Goal: Information Seeking & Learning: Check status

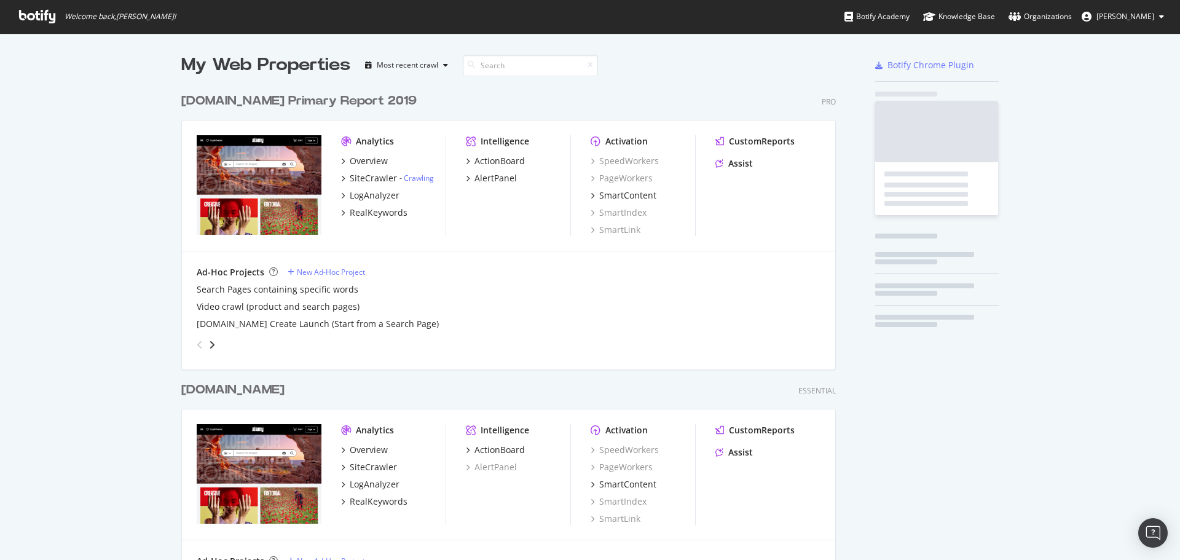
scroll to position [1158, 655]
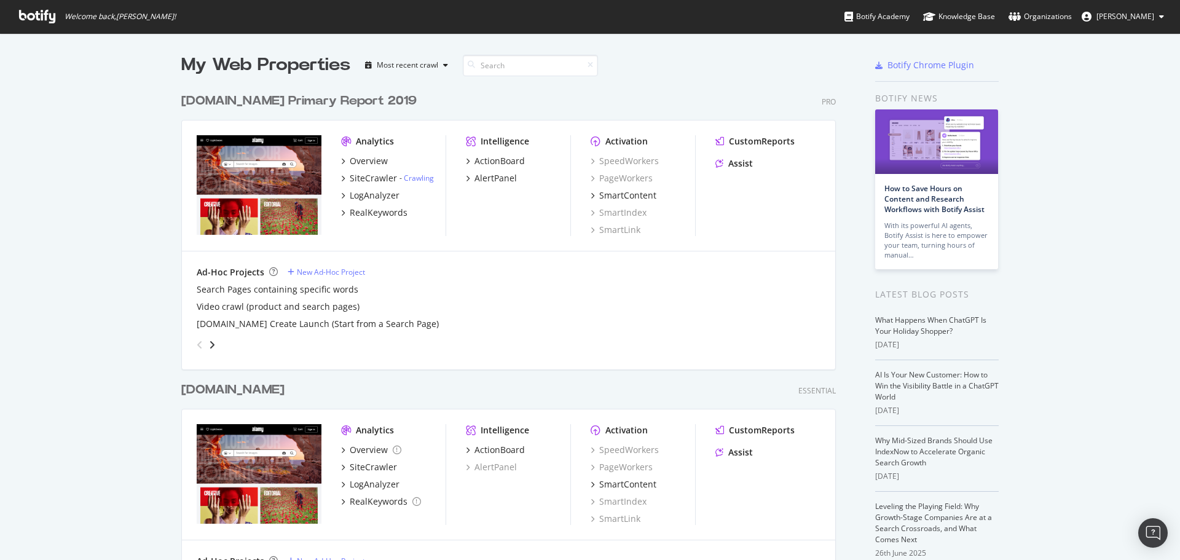
click at [288, 93] on div "[DOMAIN_NAME] Primary Report 2019" at bounding box center [298, 101] width 235 height 18
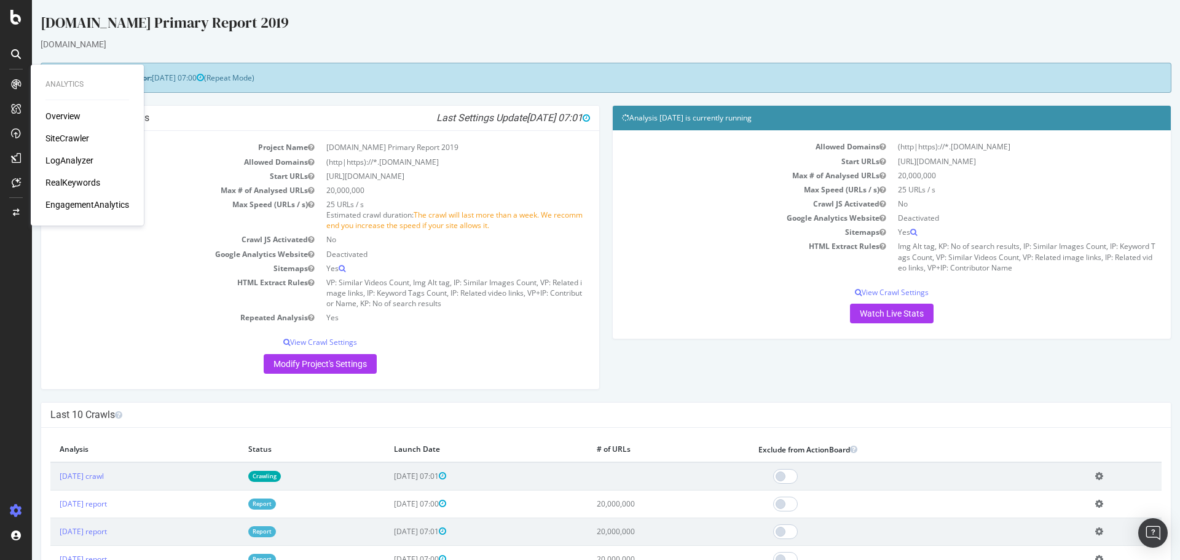
click at [81, 162] on div "LogAnalyzer" at bounding box center [69, 160] width 48 height 12
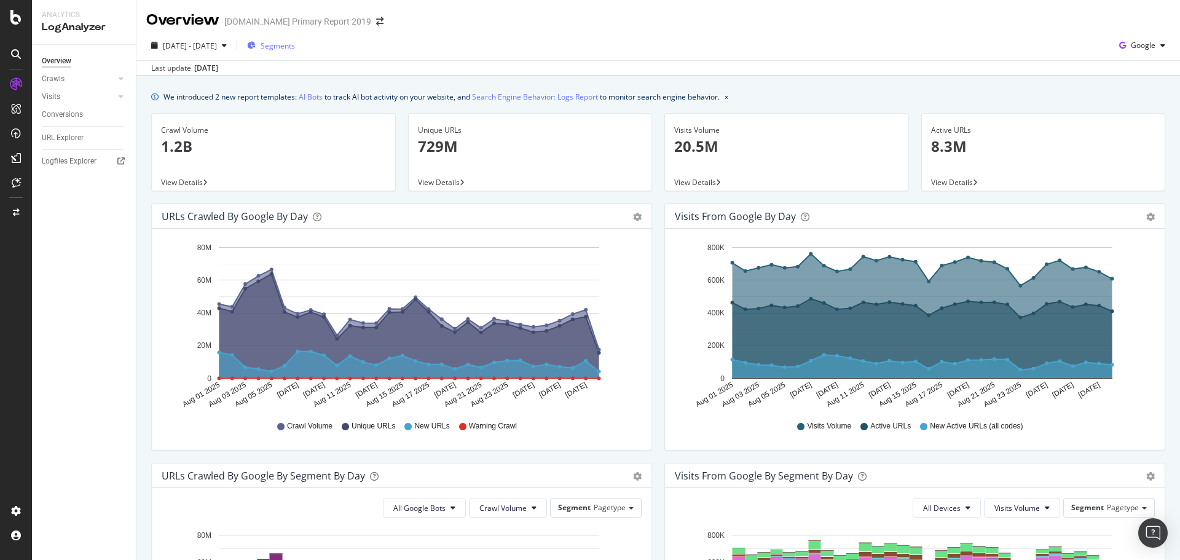
click at [295, 47] on span "Segments" at bounding box center [278, 46] width 34 height 10
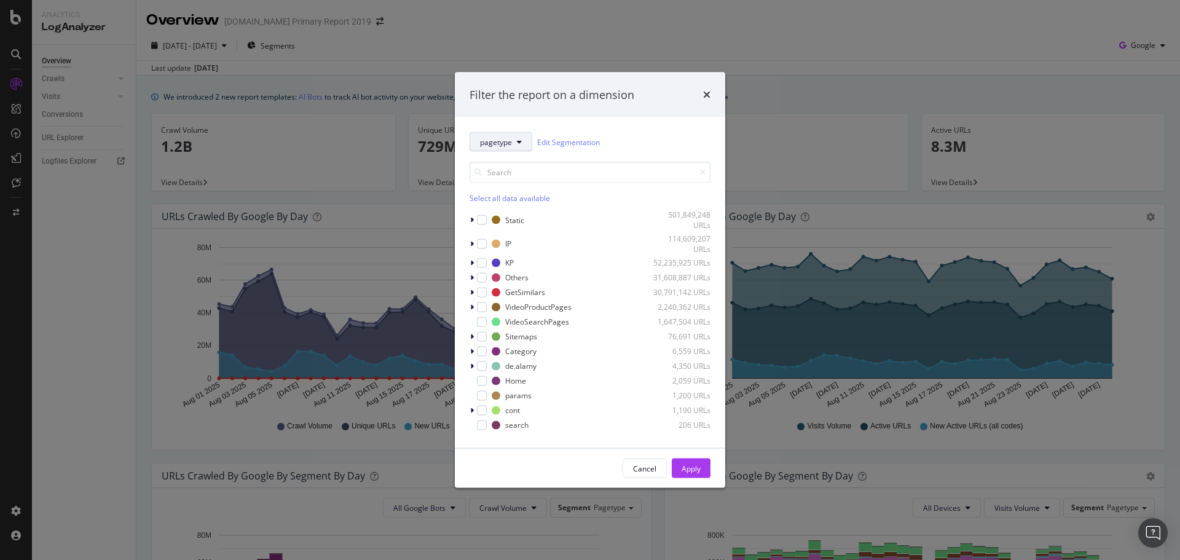
click at [509, 140] on span "pagetype" at bounding box center [496, 141] width 32 height 10
click at [509, 138] on span "pagetype" at bounding box center [496, 141] width 32 height 10
click at [529, 167] on input "modal" at bounding box center [590, 173] width 241 height 22
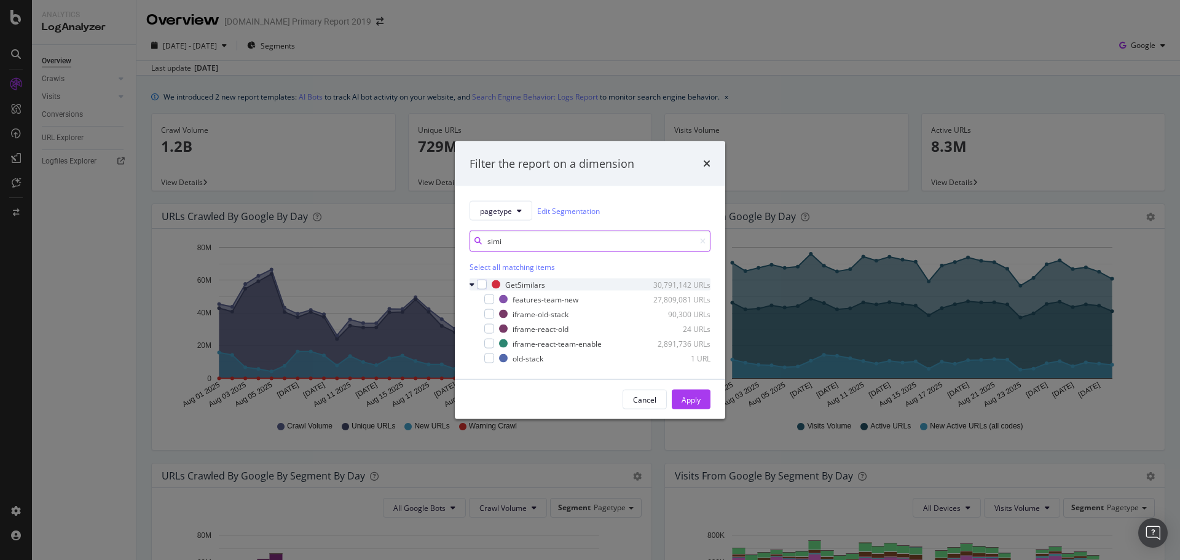
type input "simi"
click at [475, 289] on div "modal" at bounding box center [473, 284] width 7 height 12
click at [480, 286] on div "modal" at bounding box center [482, 285] width 10 height 10
click at [689, 405] on div "Apply" at bounding box center [691, 399] width 19 height 10
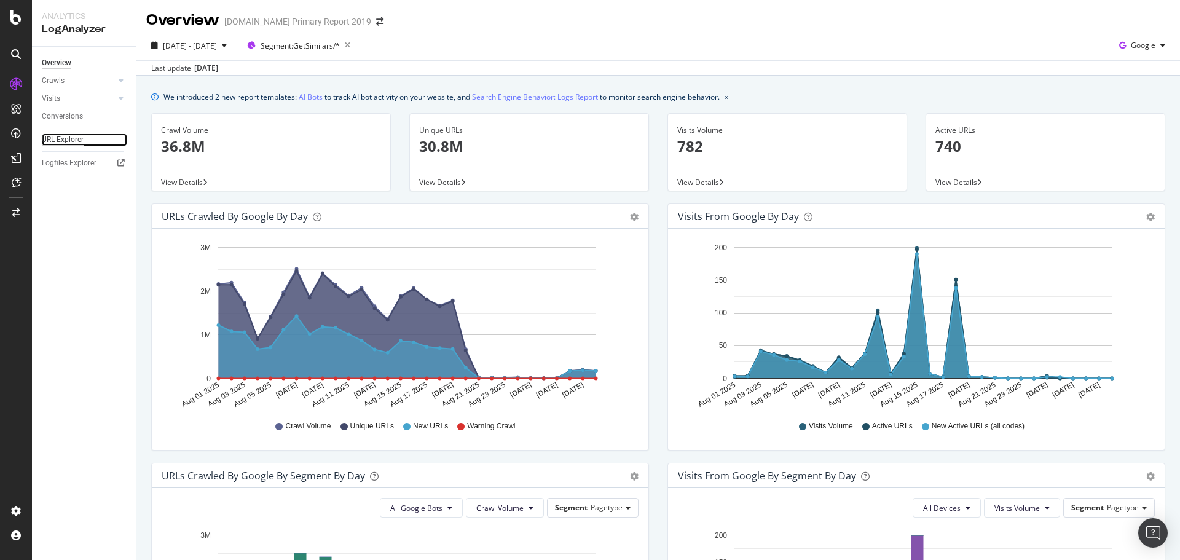
click at [73, 137] on div "URL Explorer" at bounding box center [63, 139] width 42 height 13
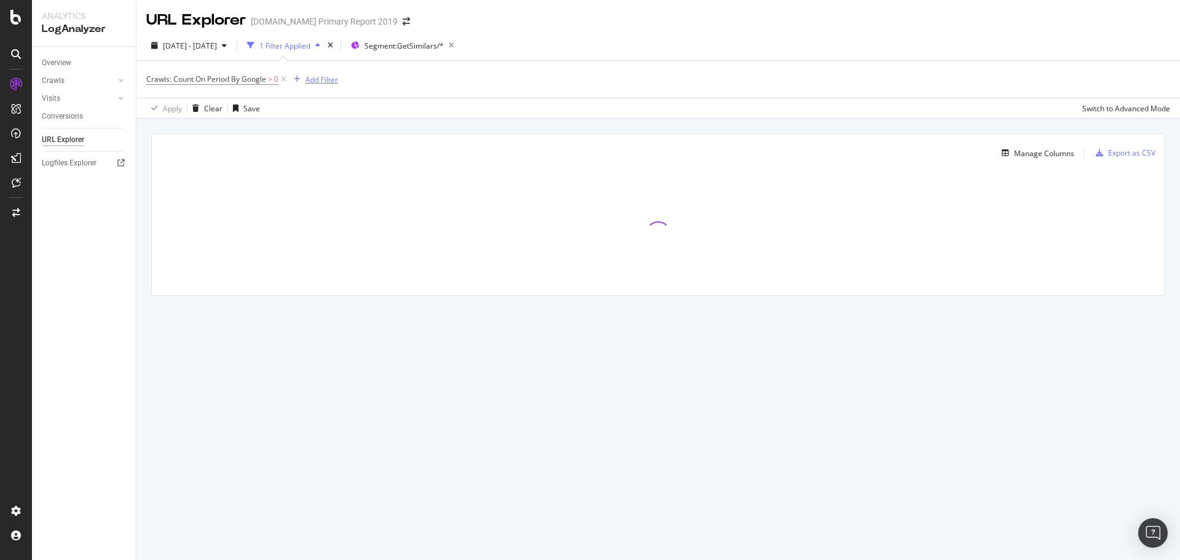
click at [322, 79] on div "Add Filter" at bounding box center [322, 79] width 33 height 10
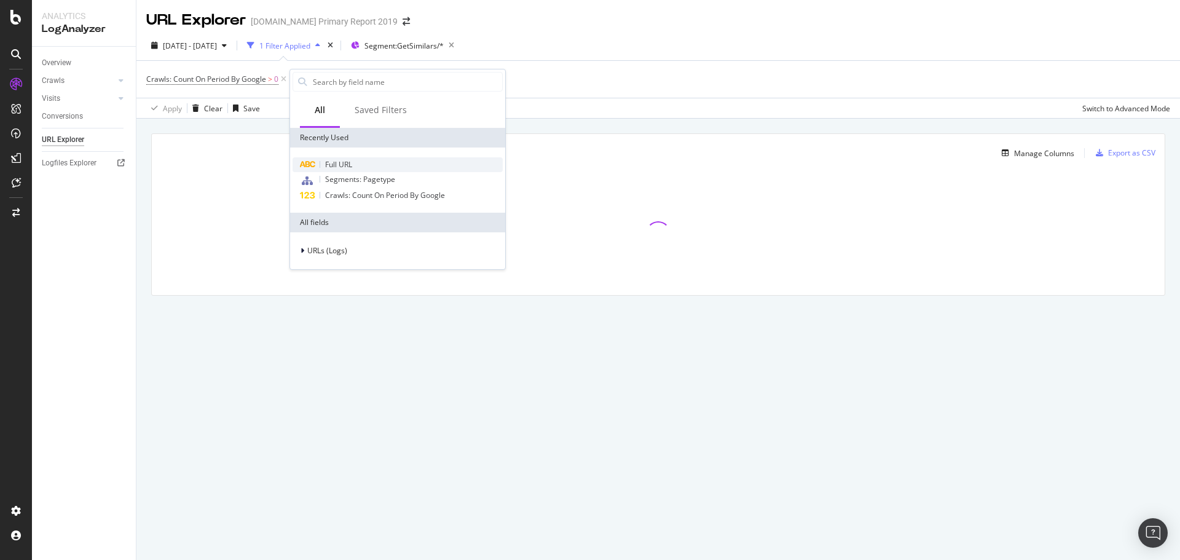
click at [336, 172] on div "Full URL" at bounding box center [398, 164] width 210 height 15
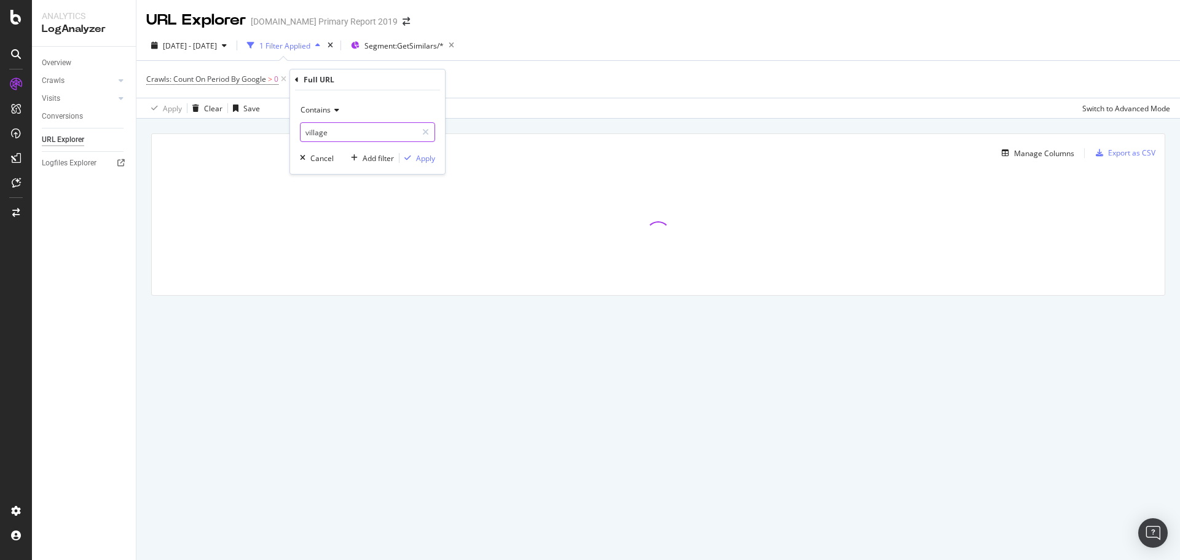
click at [339, 130] on input "village" at bounding box center [359, 132] width 116 height 20
type input "similar"
click at [434, 158] on div "Apply" at bounding box center [425, 158] width 19 height 10
click at [1054, 150] on div "Manage Columns" at bounding box center [1044, 153] width 60 height 10
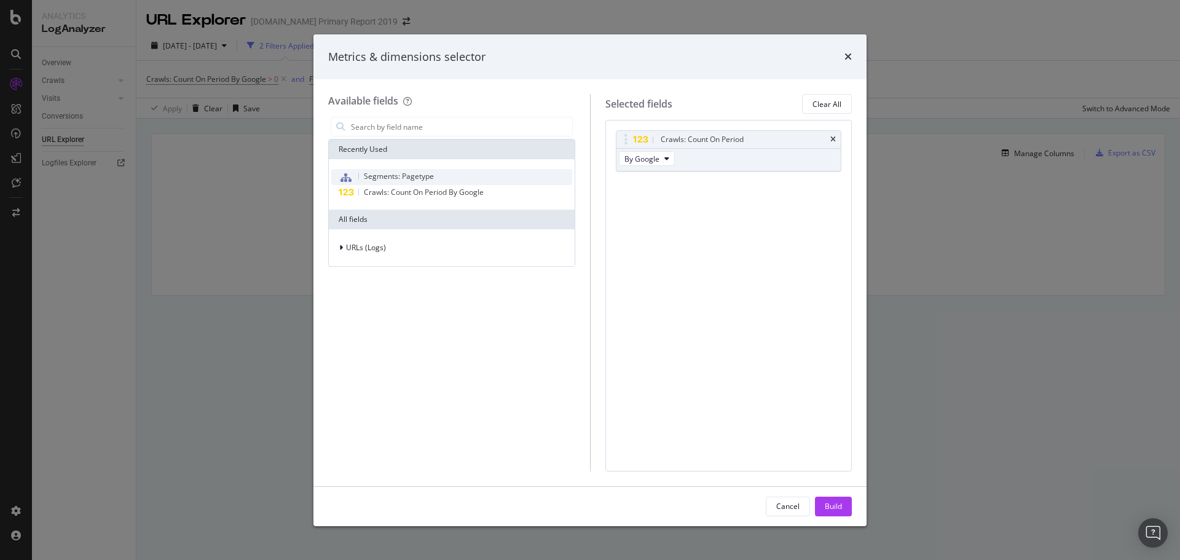
click at [416, 180] on span "Segments: Pagetype" at bounding box center [399, 176] width 70 height 10
click at [829, 511] on div "Build" at bounding box center [833, 506] width 17 height 10
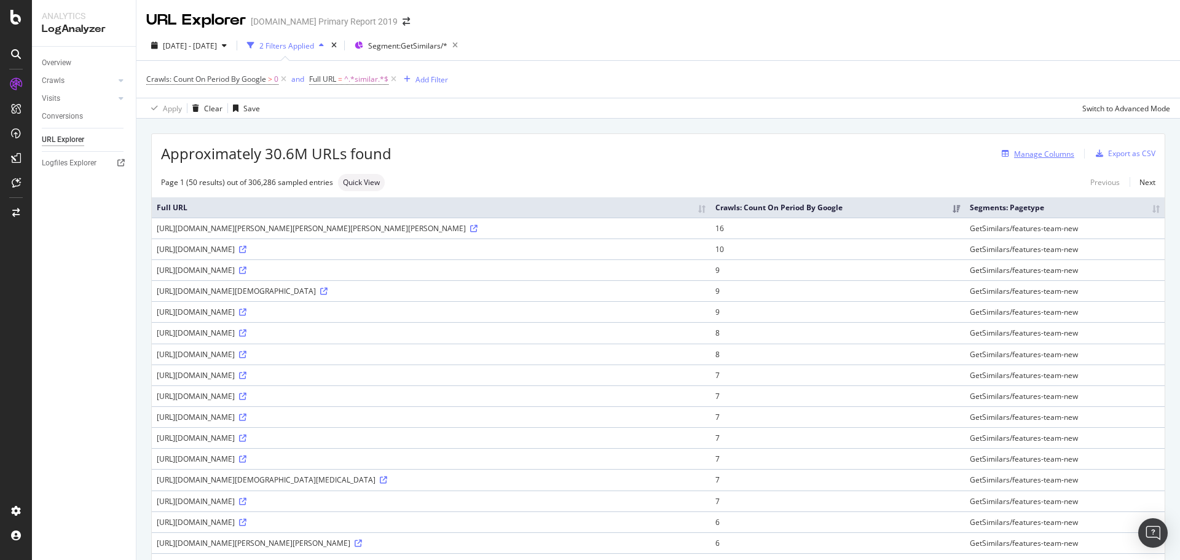
click at [1044, 154] on div "Manage Columns" at bounding box center [1044, 154] width 60 height 10
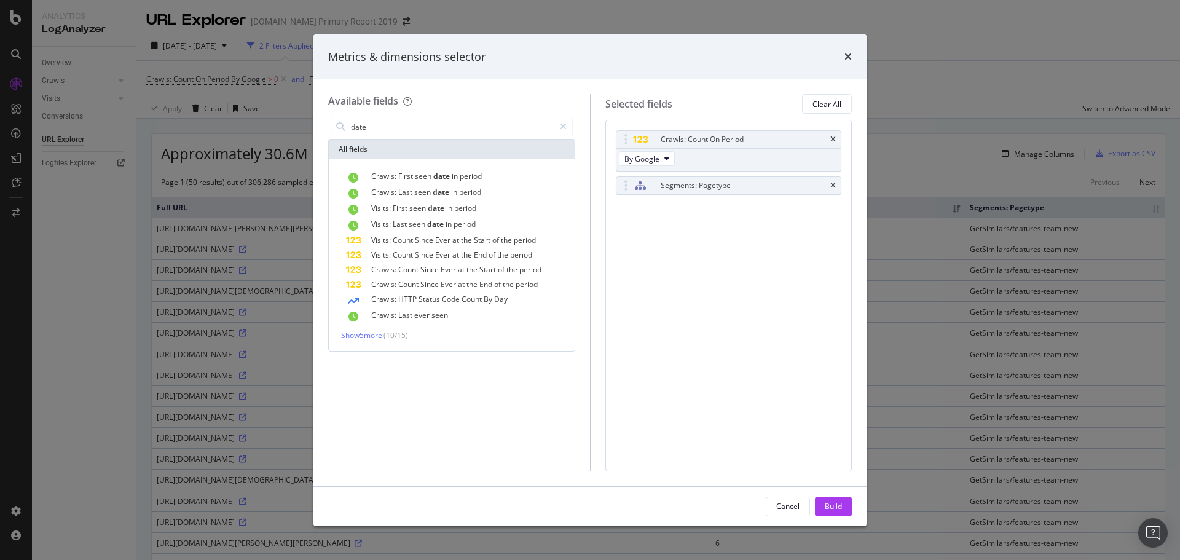
type input "date"
click at [845, 47] on div "Metrics & dimensions selector" at bounding box center [590, 56] width 553 height 45
click at [850, 57] on icon "times" at bounding box center [848, 57] width 7 height 10
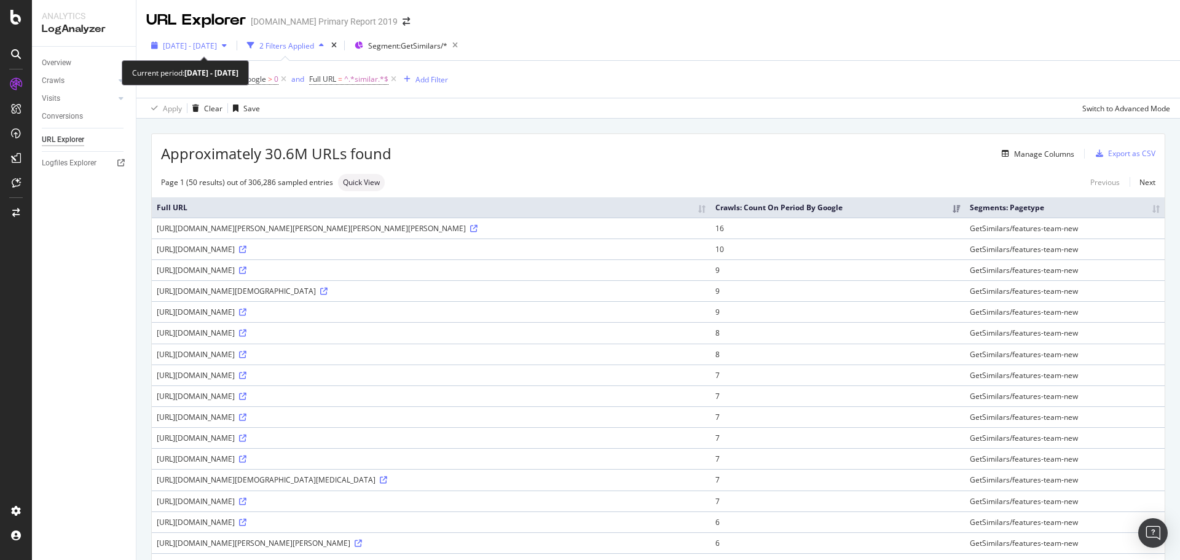
click at [217, 41] on span "[DATE] - [DATE]" at bounding box center [190, 46] width 54 height 10
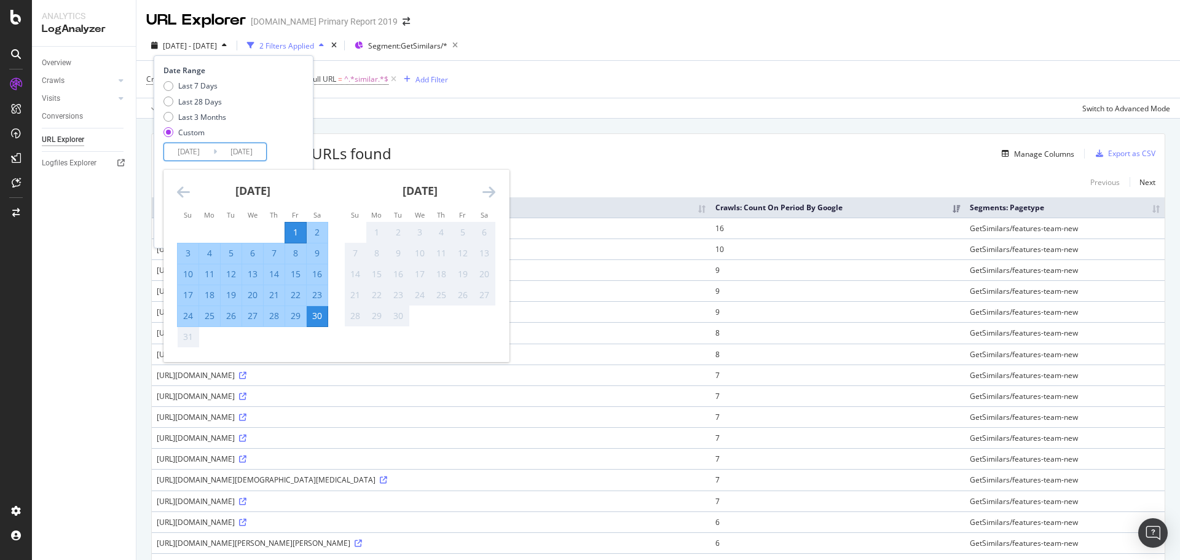
click at [198, 151] on input "[DATE]" at bounding box center [188, 151] width 49 height 17
click at [189, 292] on div "17" at bounding box center [188, 295] width 21 height 12
type input "[DATE]"
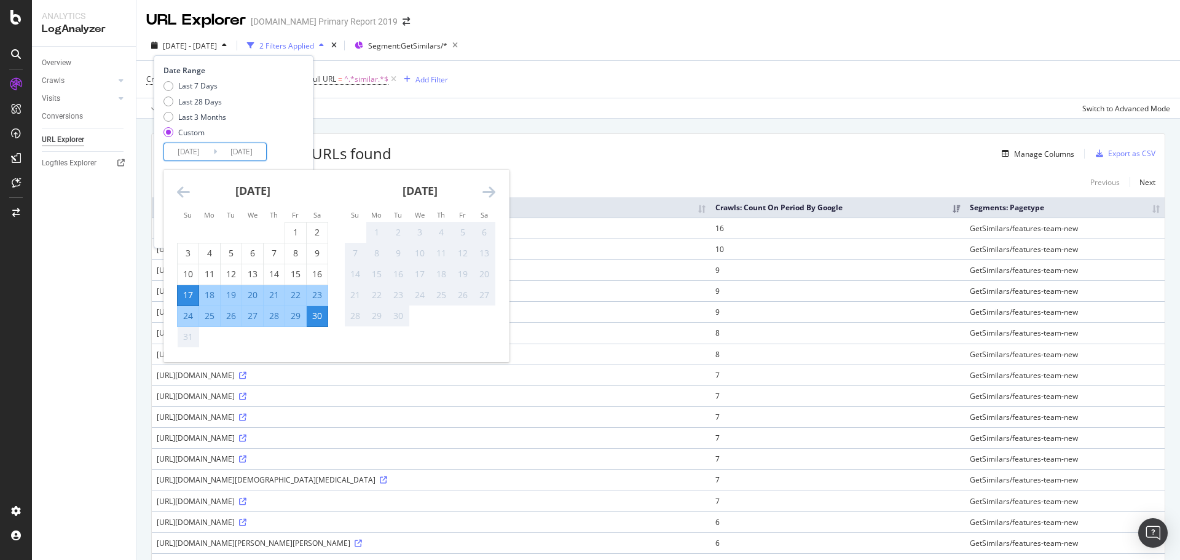
click at [187, 296] on div "17" at bounding box center [188, 295] width 21 height 12
type input "[DATE]"
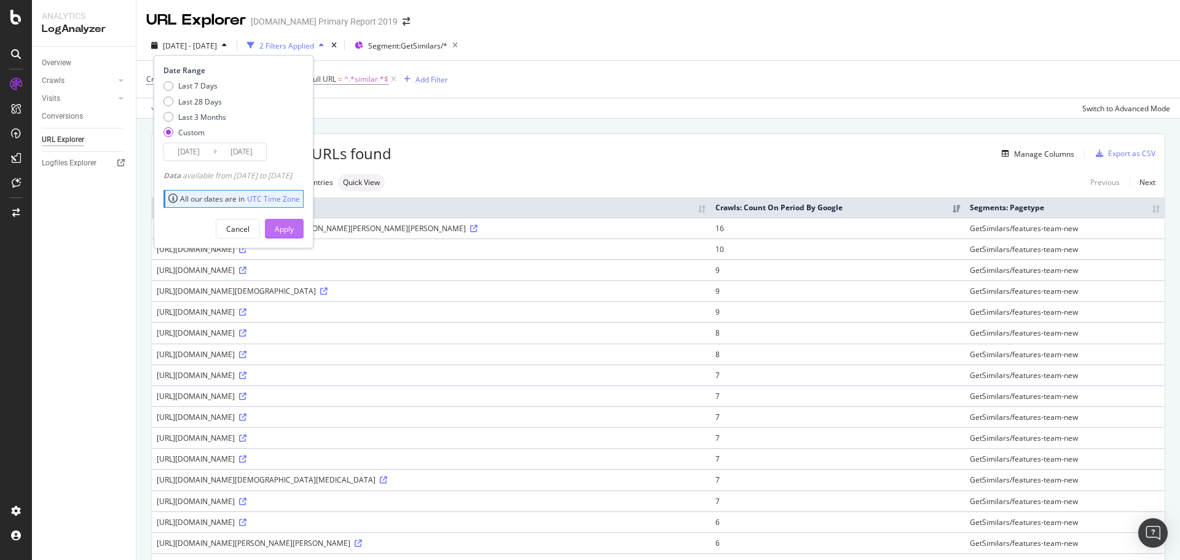
click at [294, 232] on div "Apply" at bounding box center [284, 229] width 19 height 10
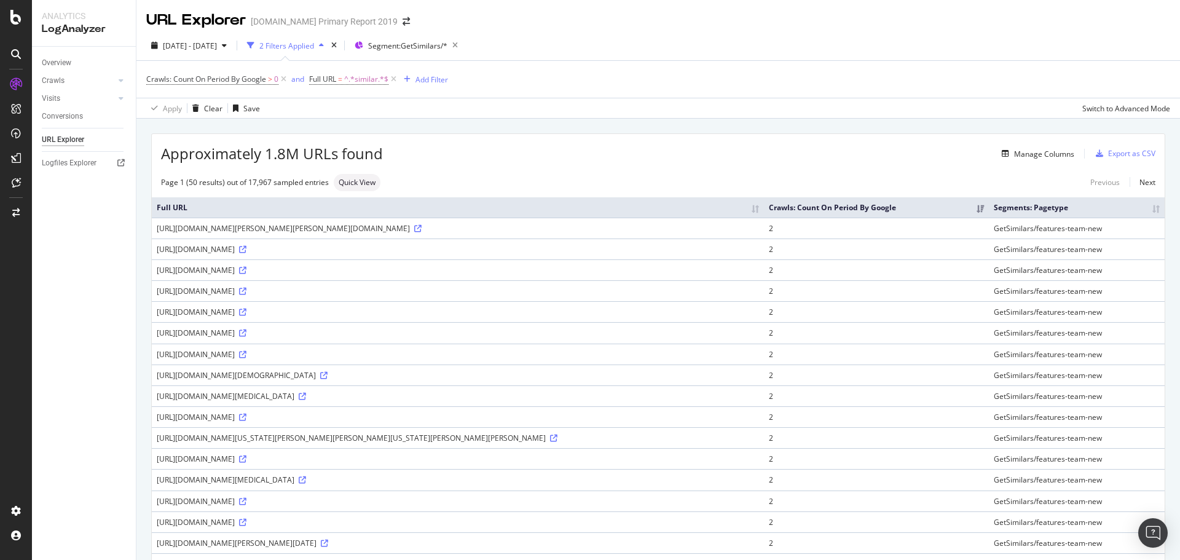
drag, startPoint x: 420, startPoint y: 305, endPoint x: 152, endPoint y: 288, distance: 269.2
click at [152, 259] on td "[URL][DOMAIN_NAME]" at bounding box center [458, 249] width 612 height 21
copy div "[URL][DOMAIN_NAME]"
click at [205, 45] on span "[DATE] - [DATE]" at bounding box center [190, 46] width 54 height 10
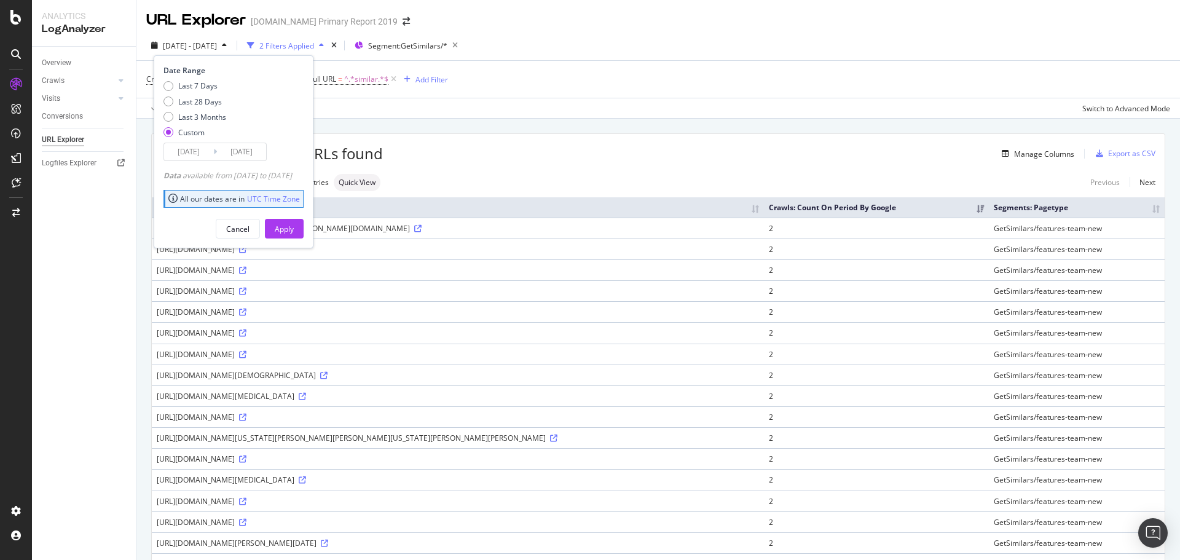
click at [193, 151] on input "[DATE]" at bounding box center [188, 151] width 49 height 17
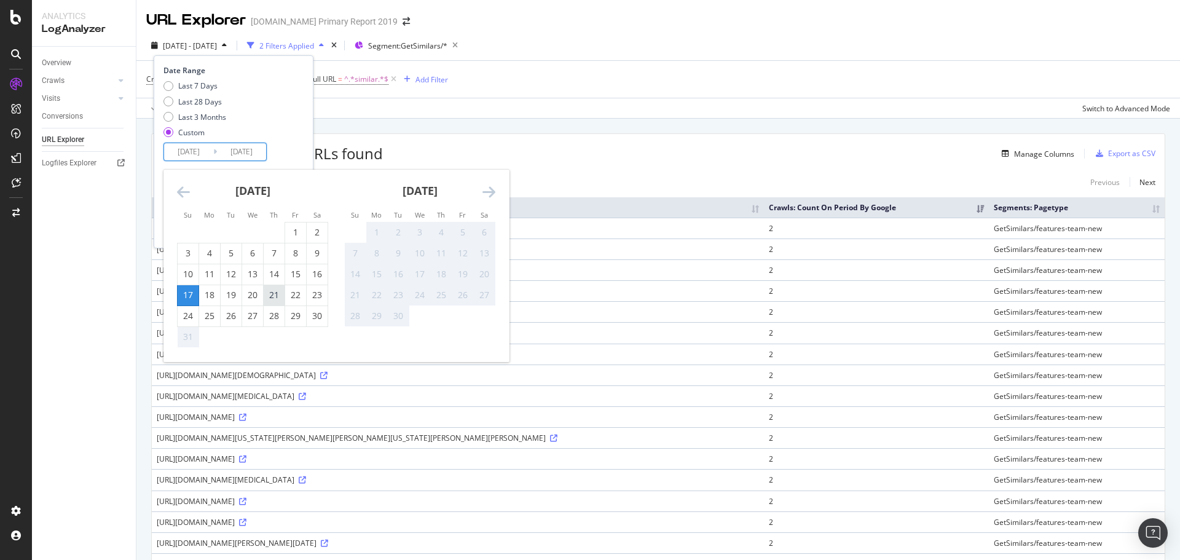
click at [274, 296] on div "21" at bounding box center [274, 295] width 21 height 12
type input "2025/08/21"
click at [278, 293] on div "21" at bounding box center [274, 295] width 21 height 12
type input "2025/08/21"
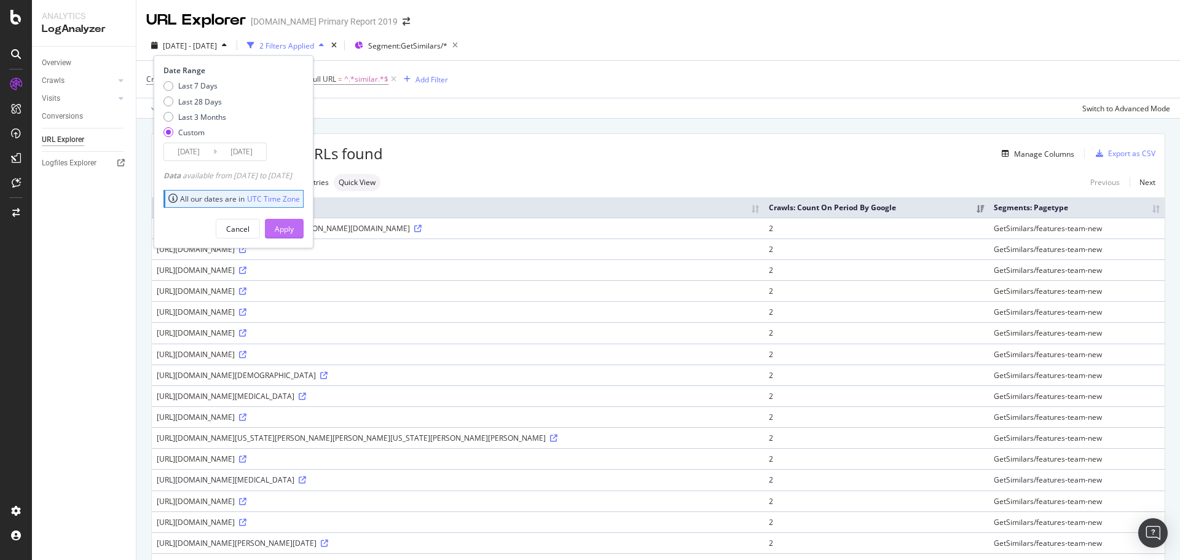
click at [294, 231] on div "Apply" at bounding box center [284, 229] width 19 height 10
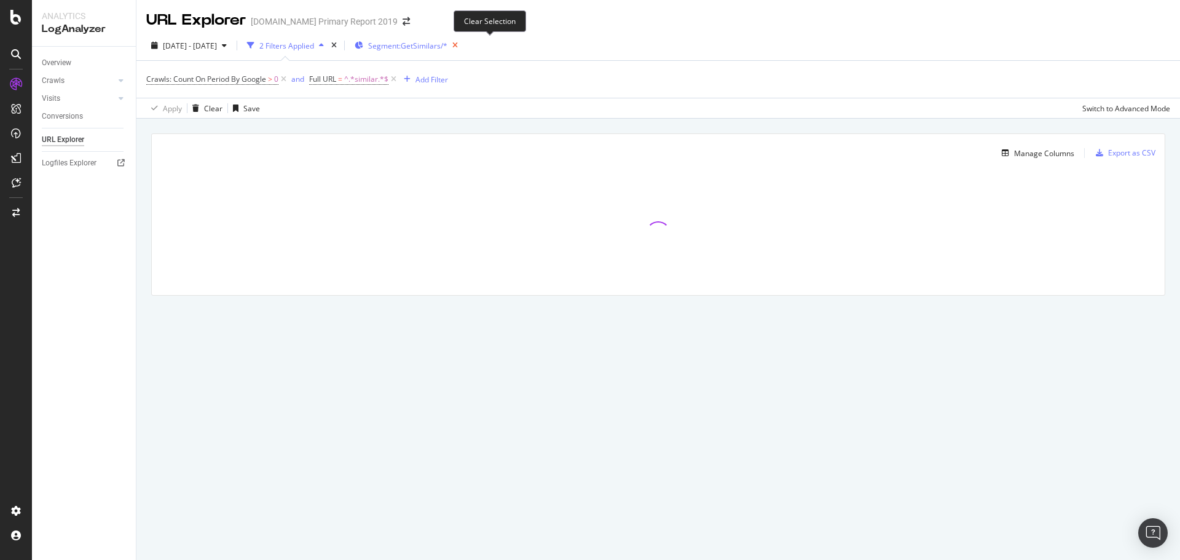
click at [463, 45] on icon "button" at bounding box center [455, 45] width 15 height 17
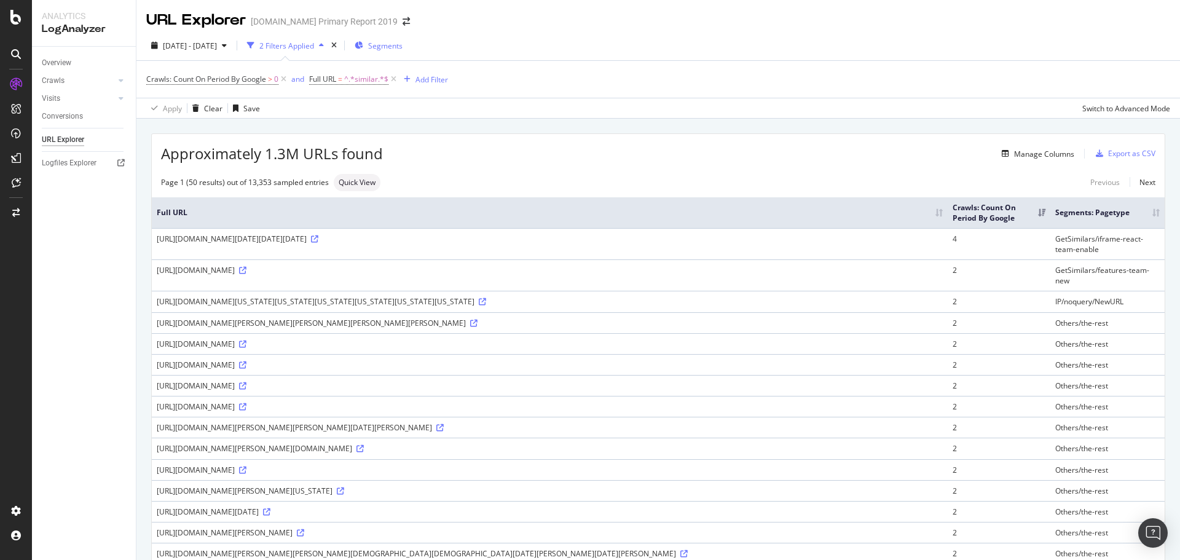
drag, startPoint x: 587, startPoint y: 398, endPoint x: 155, endPoint y: 389, distance: 432.3
click at [155, 354] on td "https://www.alamy.com/search-api/v1/search/397453938/similar/?lan=en&bot=true&p…" at bounding box center [550, 343] width 796 height 21
copy div "https://www.alamy.com/search-api/v1/search/397453938/similar/?lan=en&bot=true&p…"
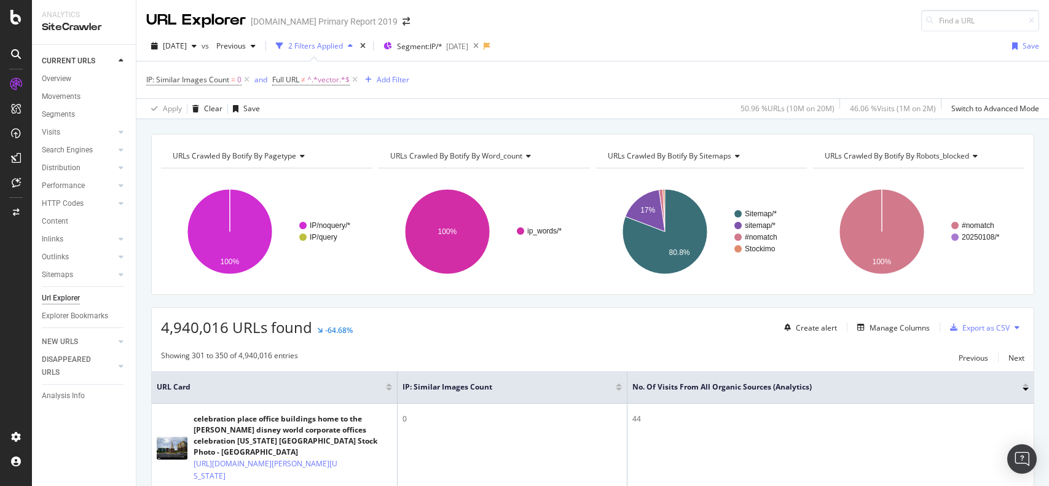
scroll to position [47, 0]
